Goal: Information Seeking & Learning: Learn about a topic

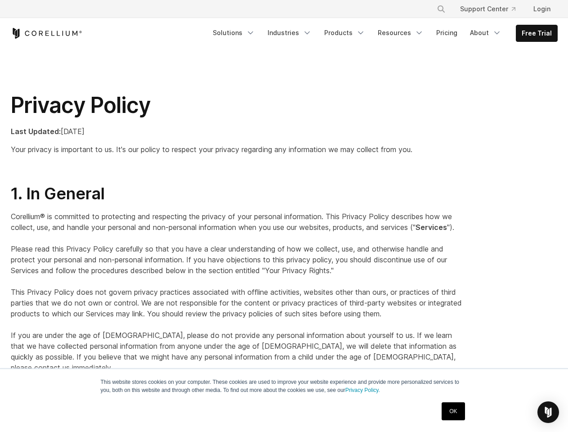
click at [284, 216] on p "Corellium® is committed to protecting and respecting the privacy of your person…" at bounding box center [237, 292] width 453 height 162
click at [441, 9] on icon "Search" at bounding box center [440, 8] width 7 height 7
click at [441, 9] on div "×" at bounding box center [441, 7] width 9 height 13
click at [548, 412] on img "Open Intercom Messenger" at bounding box center [548, 411] width 11 height 11
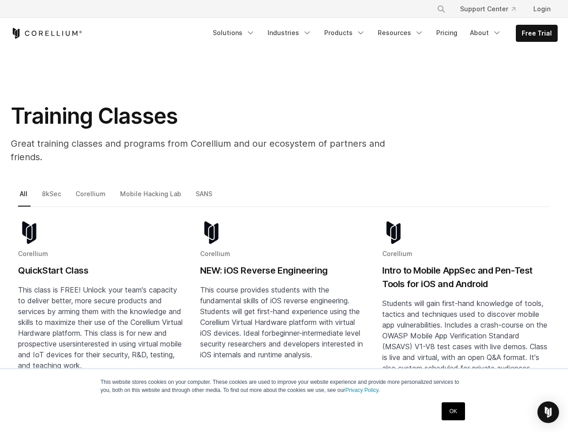
click at [441, 9] on icon "Search" at bounding box center [440, 8] width 7 height 7
click at [441, 9] on div "×" at bounding box center [441, 7] width 9 height 13
click at [548, 412] on img "Open Intercom Messenger" at bounding box center [548, 411] width 11 height 11
